Goal: Entertainment & Leisure: Consume media (video, audio)

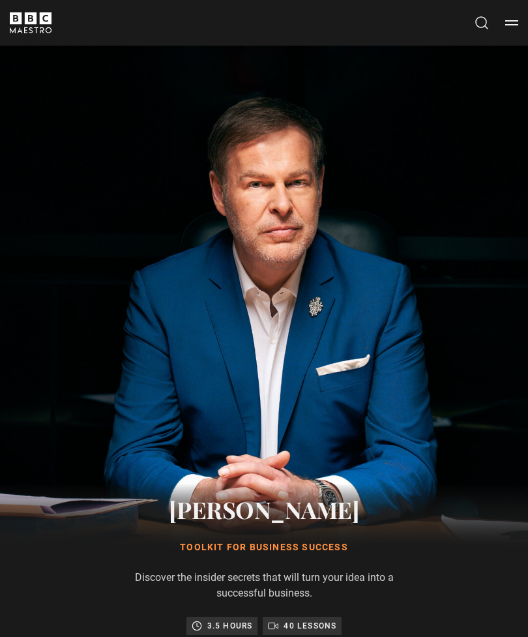
click at [517, 25] on button "Menu" at bounding box center [511, 22] width 13 height 13
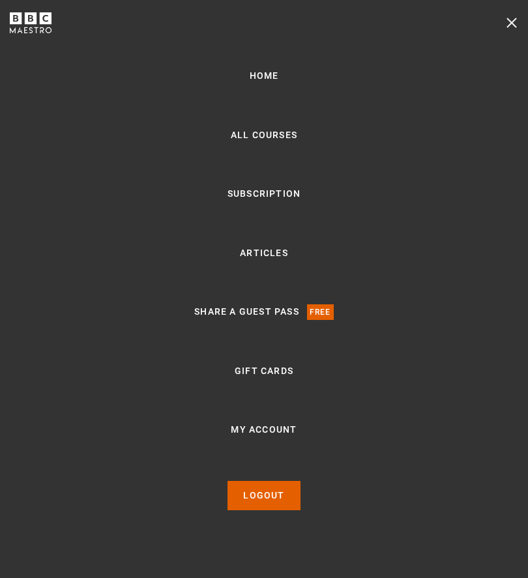
click at [507, 22] on button "Menu" at bounding box center [511, 22] width 13 height 13
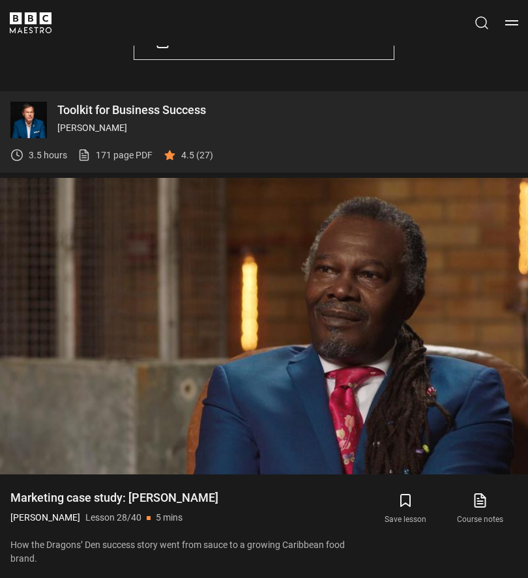
scroll to position [704, 0]
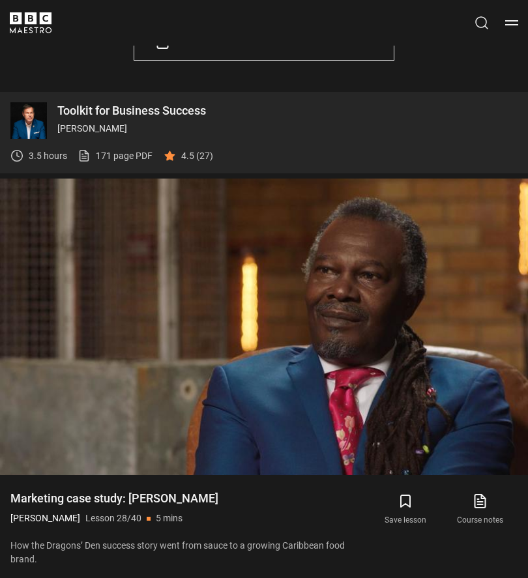
click at [140, 315] on video-js "Video Player is loading. Play Lesson Marketing case study: Levi Roots 10s Skip …" at bounding box center [264, 327] width 528 height 297
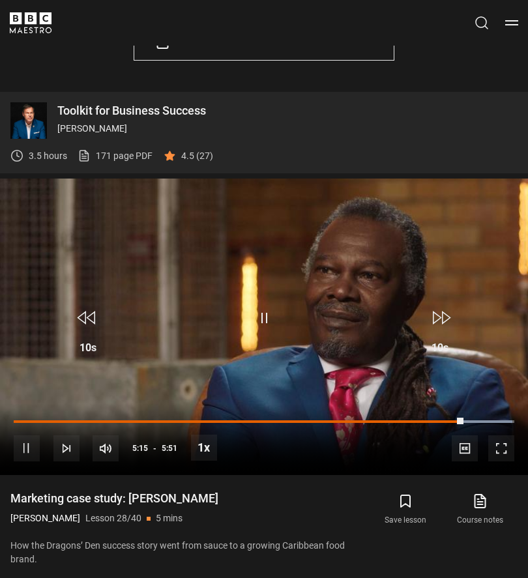
click at [256, 223] on video-js "Video Player is loading. Play Lesson Marketing case study: Levi Roots 10s Skip …" at bounding box center [264, 327] width 528 height 297
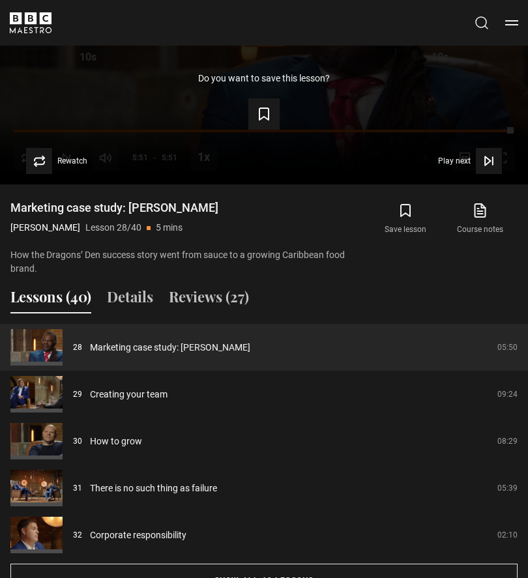
scroll to position [996, 0]
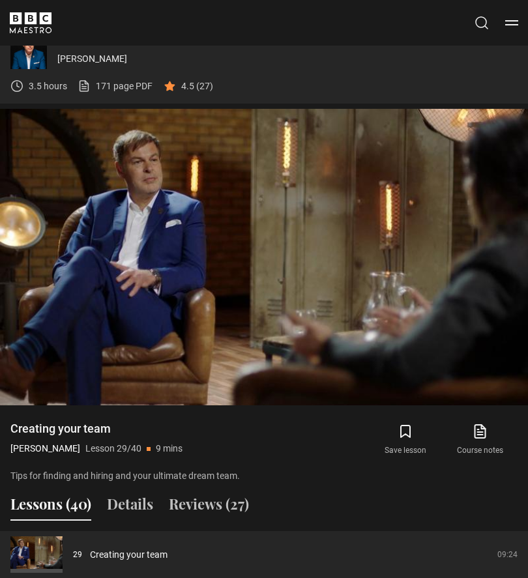
click at [234, 174] on video-js "Video Player is loading. Play Lesson Creating your team 10s Skip Back 10 second…" at bounding box center [264, 257] width 528 height 297
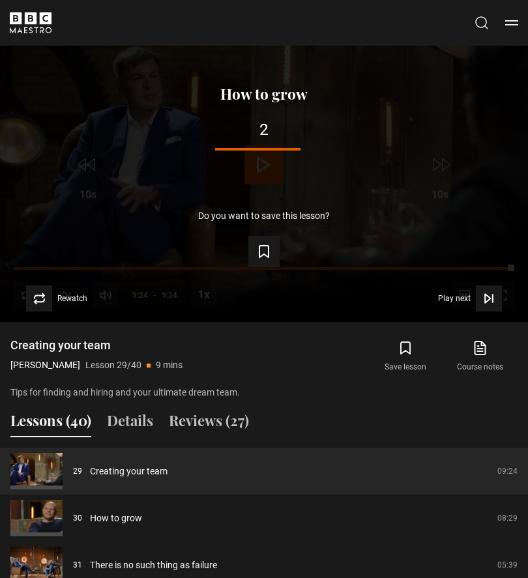
scroll to position [863, 0]
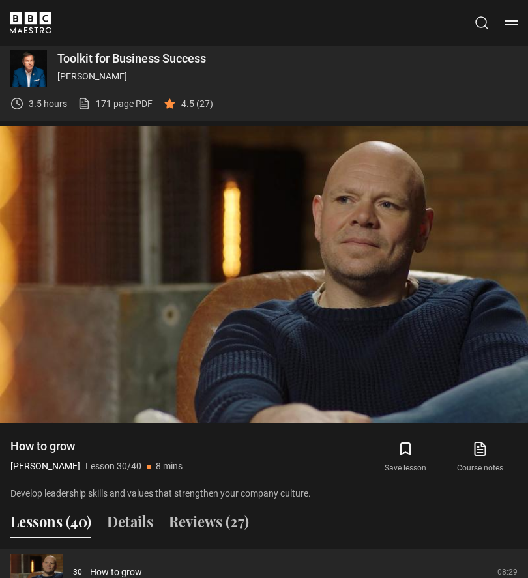
scroll to position [750, 0]
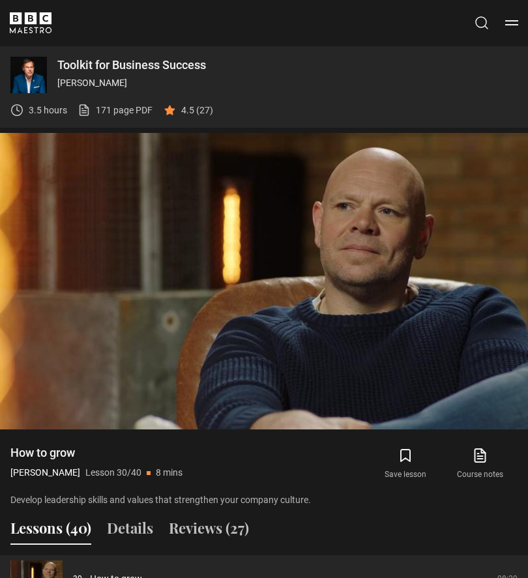
click at [228, 165] on video-js "Video Player is loading. Play Lesson How to grow 10s Skip Back 10 seconds Pause…" at bounding box center [264, 281] width 528 height 297
click at [171, 220] on video-js "Video Player is loading. Play Lesson How to grow 10s Skip Back 10 seconds Pause…" at bounding box center [264, 281] width 528 height 297
